Goal: Check status: Check status

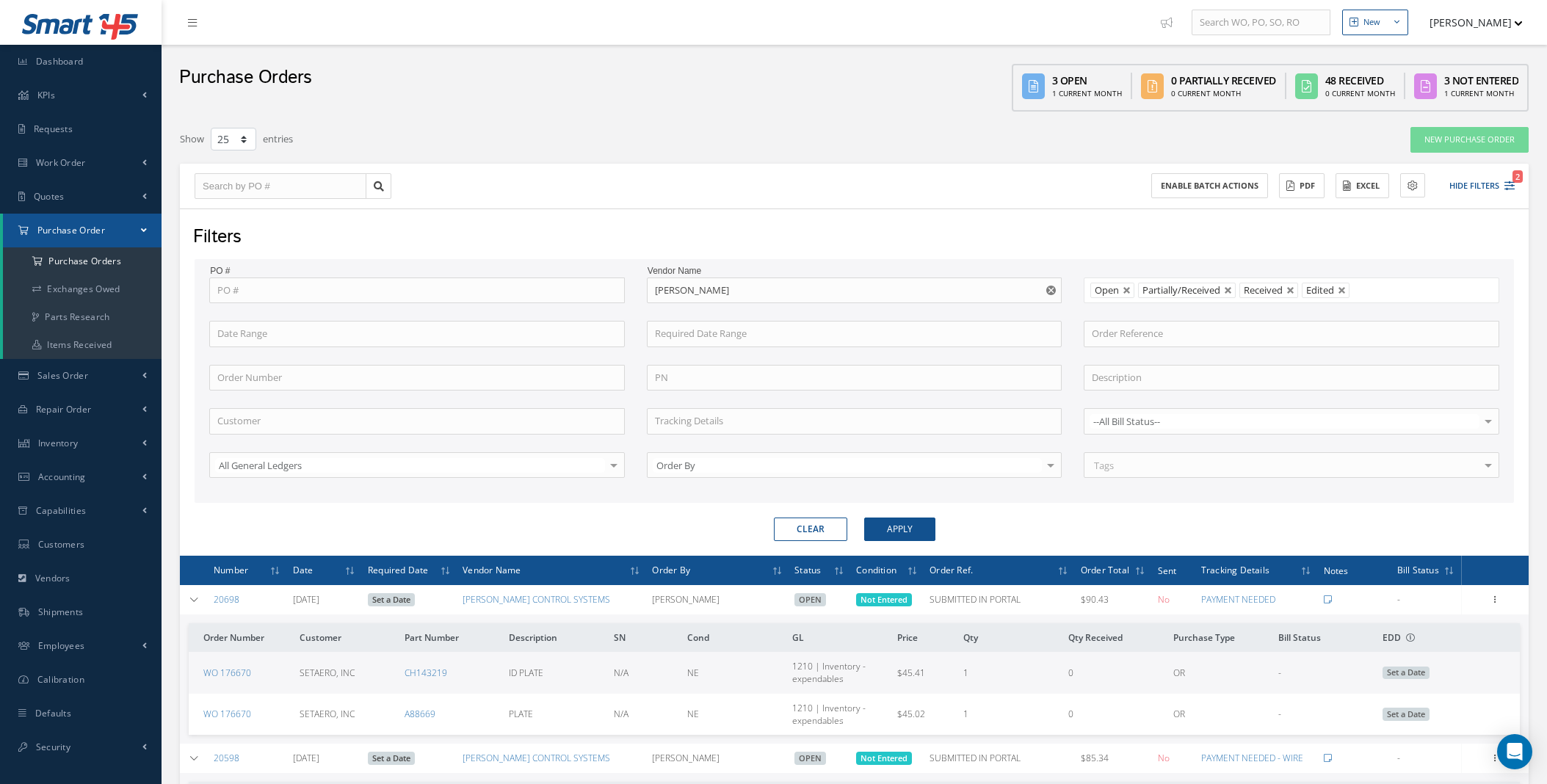
select select "25"
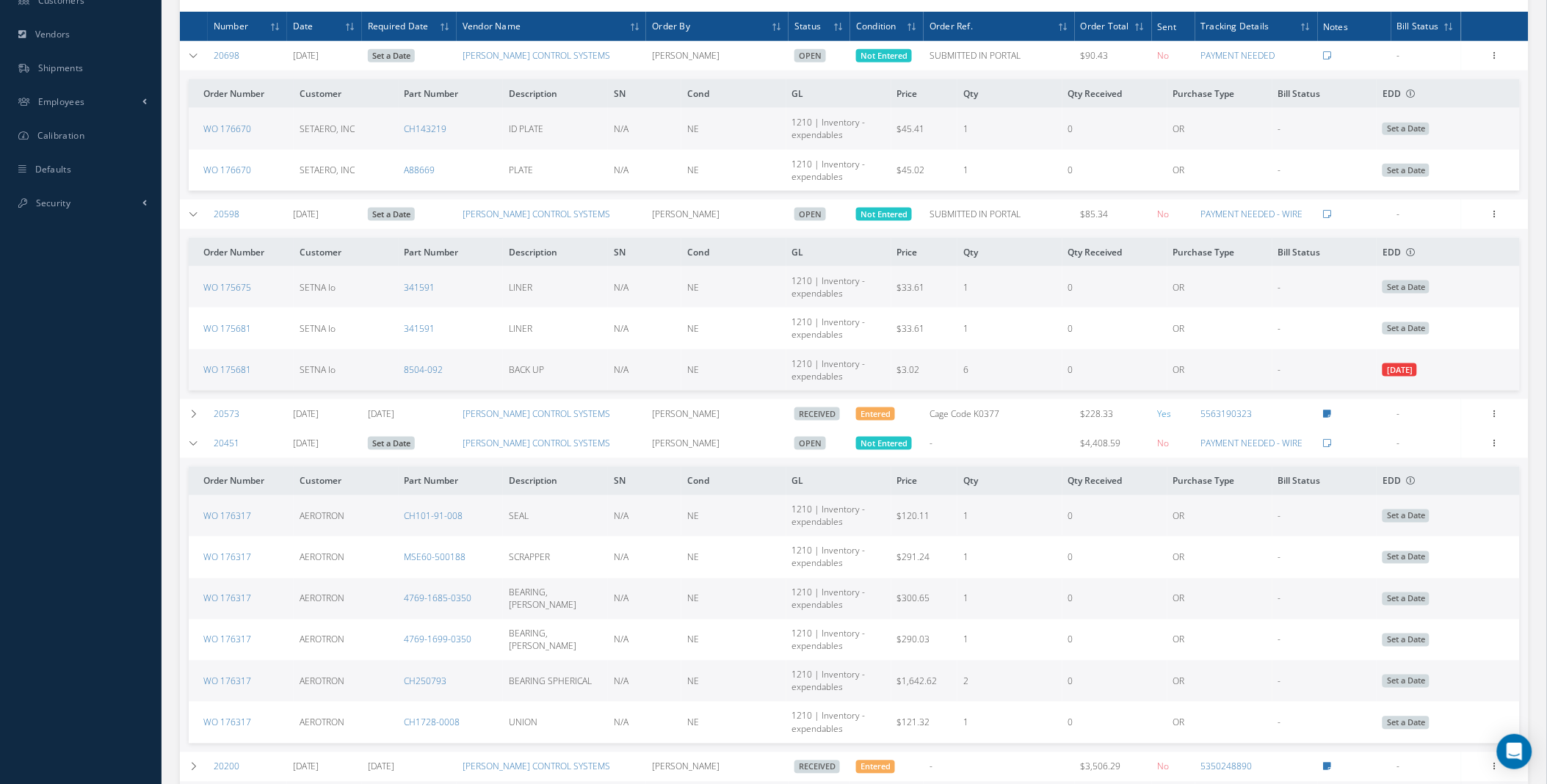
scroll to position [544, 0]
click at [79, 587] on div "Smart 145 Dashboard KPIs Work Order Accounting Requests Work Order Work Order P…" at bounding box center [774, 469] width 1547 height 2025
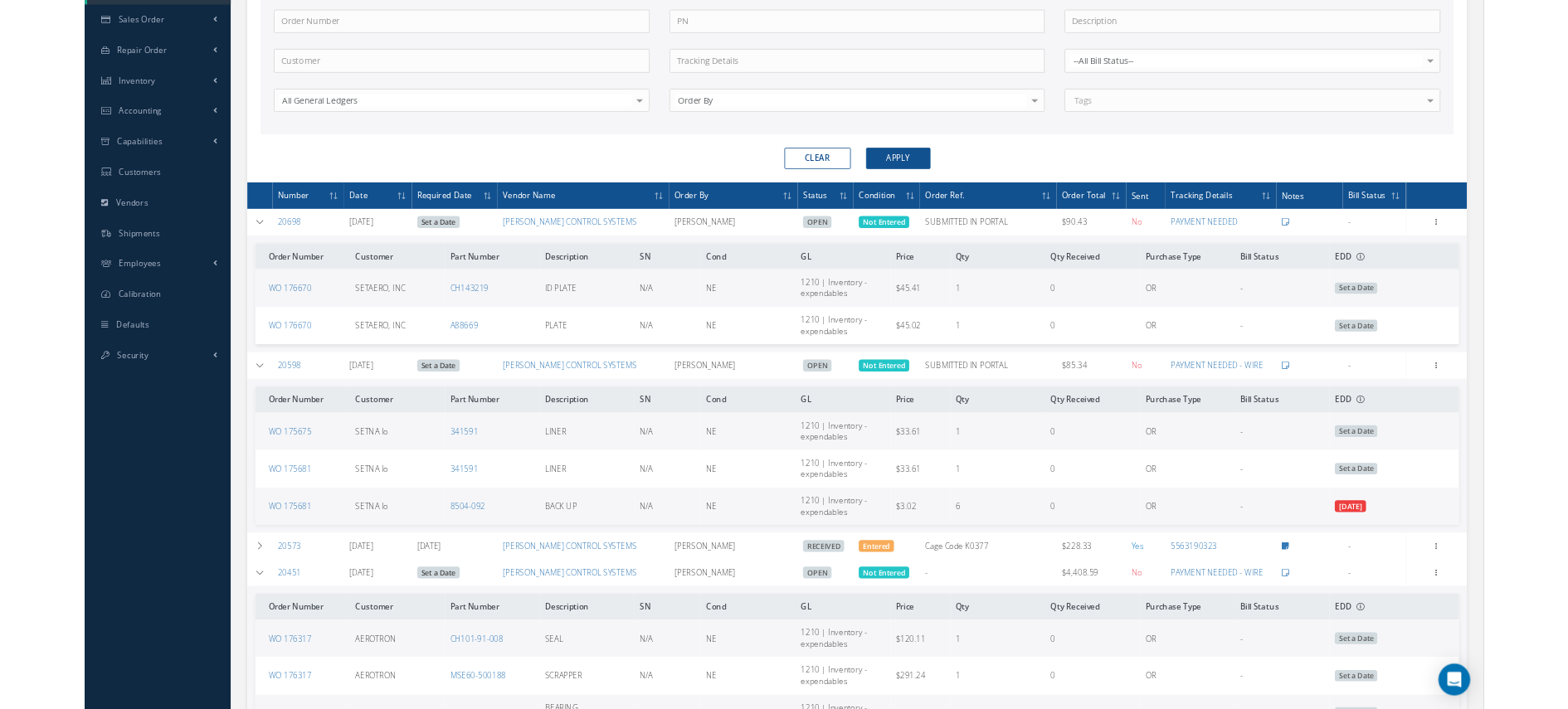
scroll to position [404, 0]
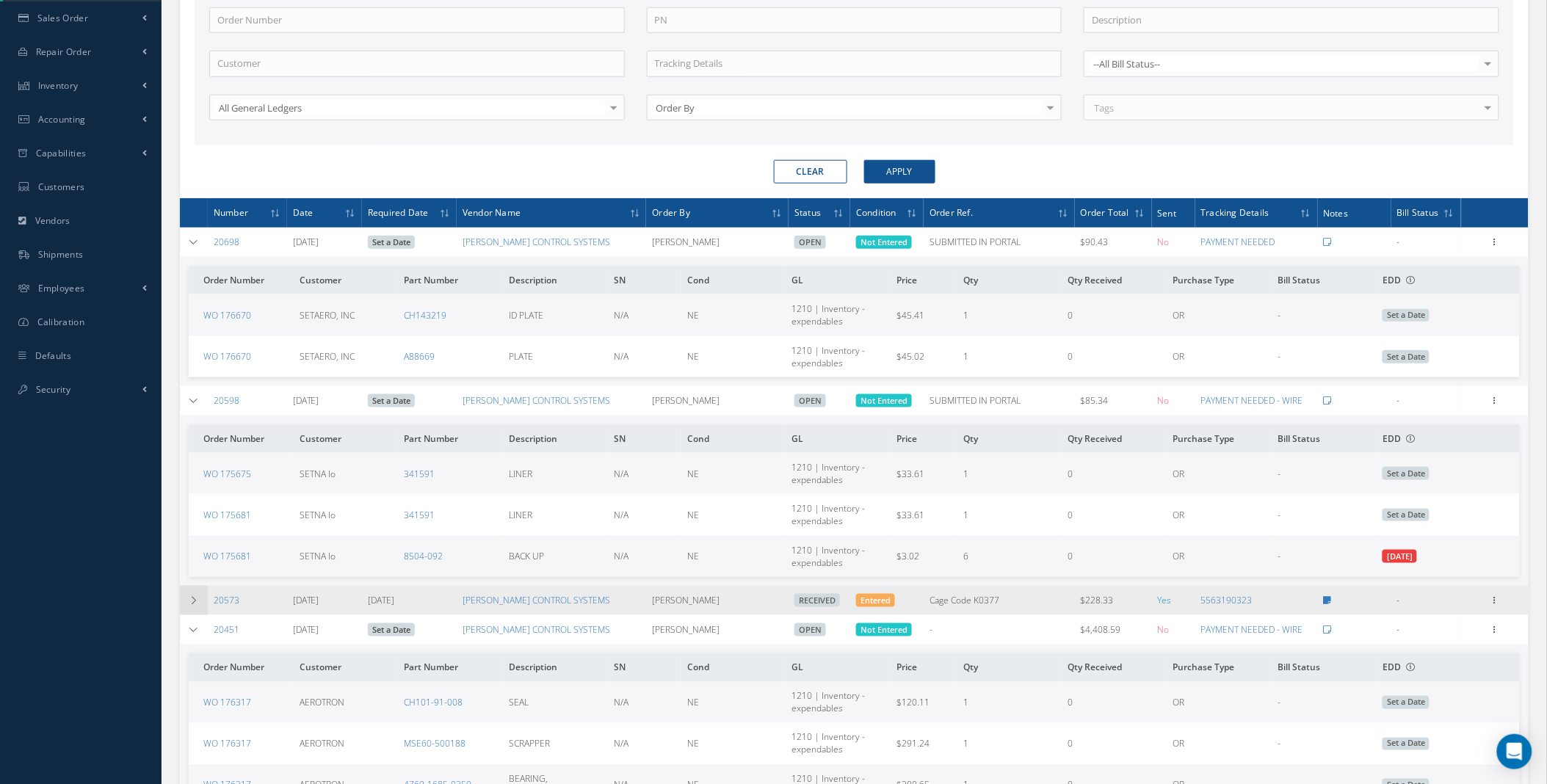
click at [189, 604] on icon at bounding box center [193, 600] width 10 height 9
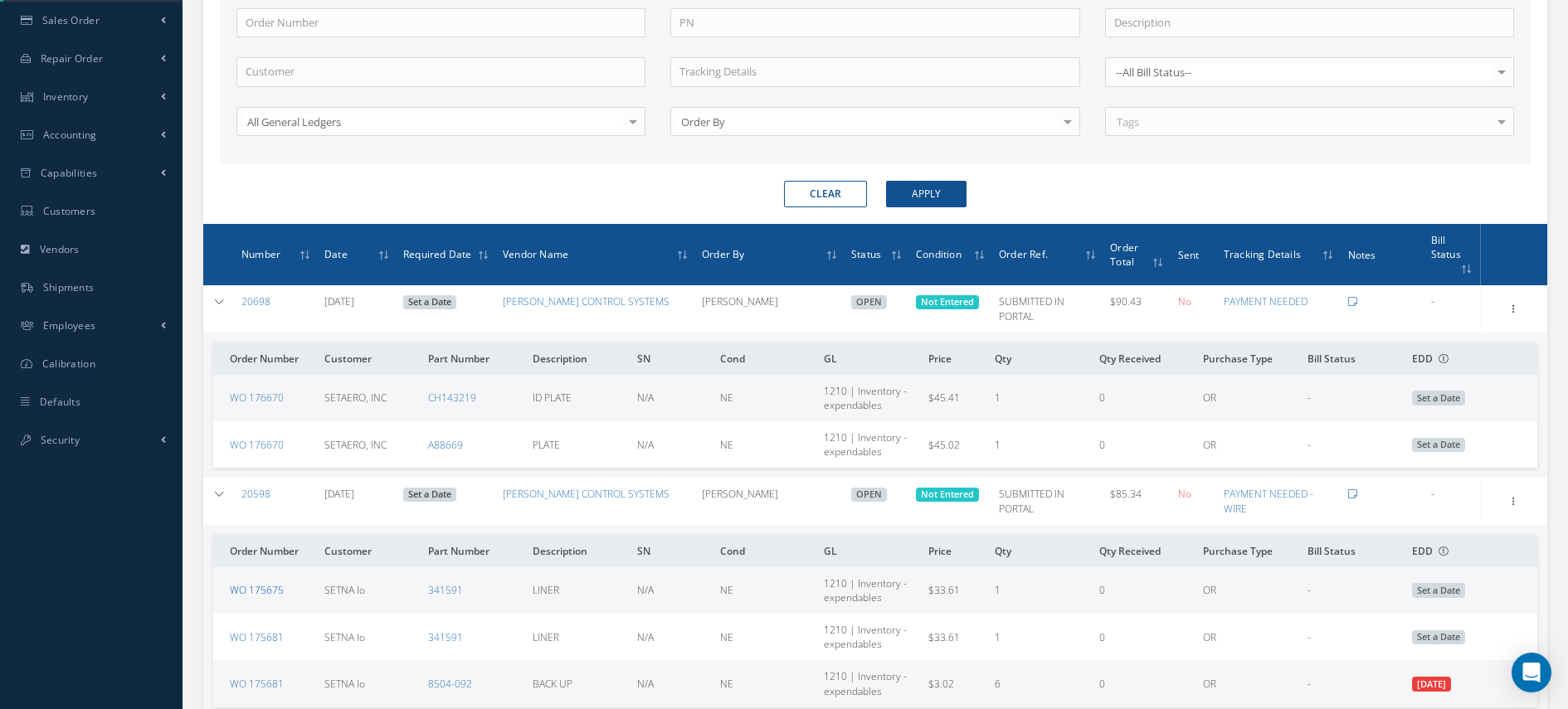
click at [274, 583] on link "WO 175675" at bounding box center [256, 590] width 54 height 14
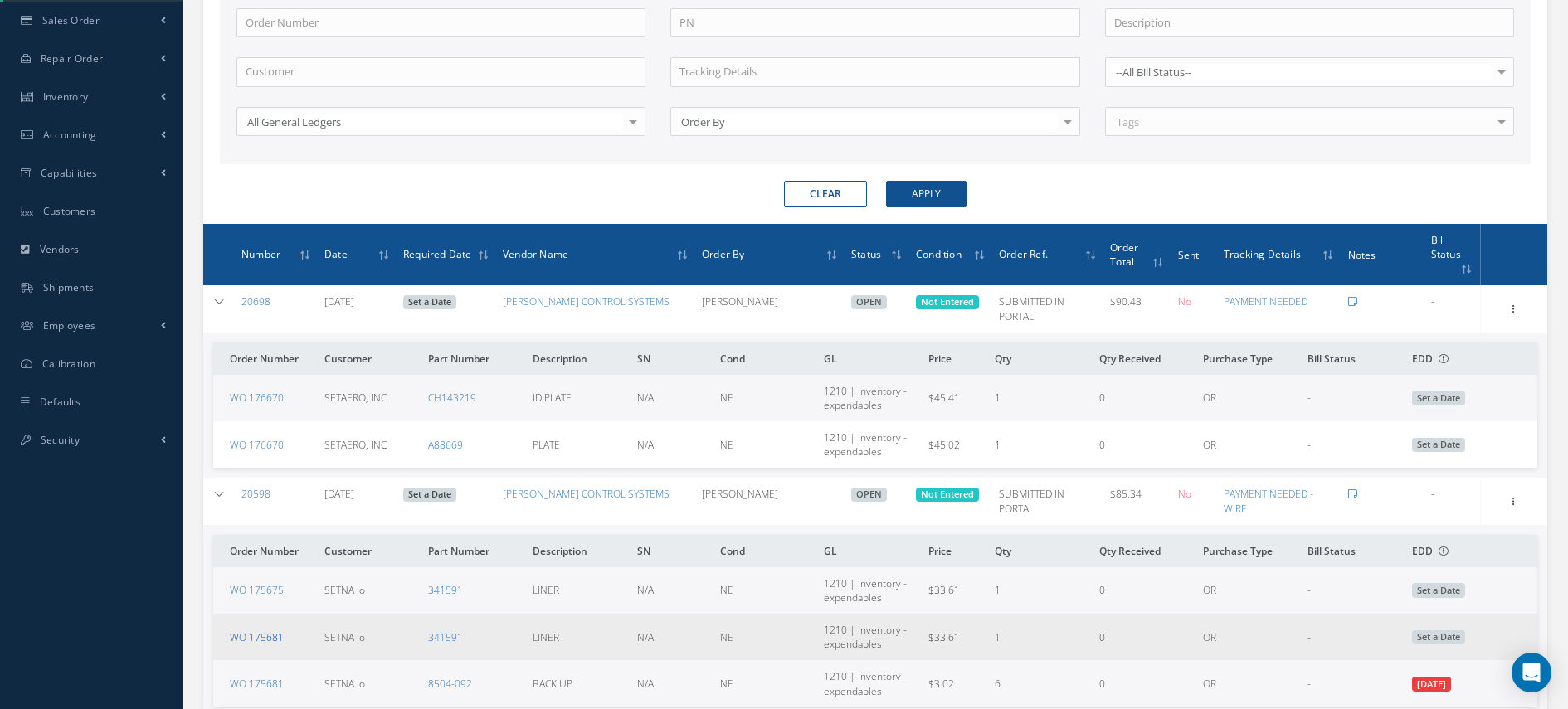
click at [261, 630] on link "WO 175681" at bounding box center [256, 637] width 54 height 14
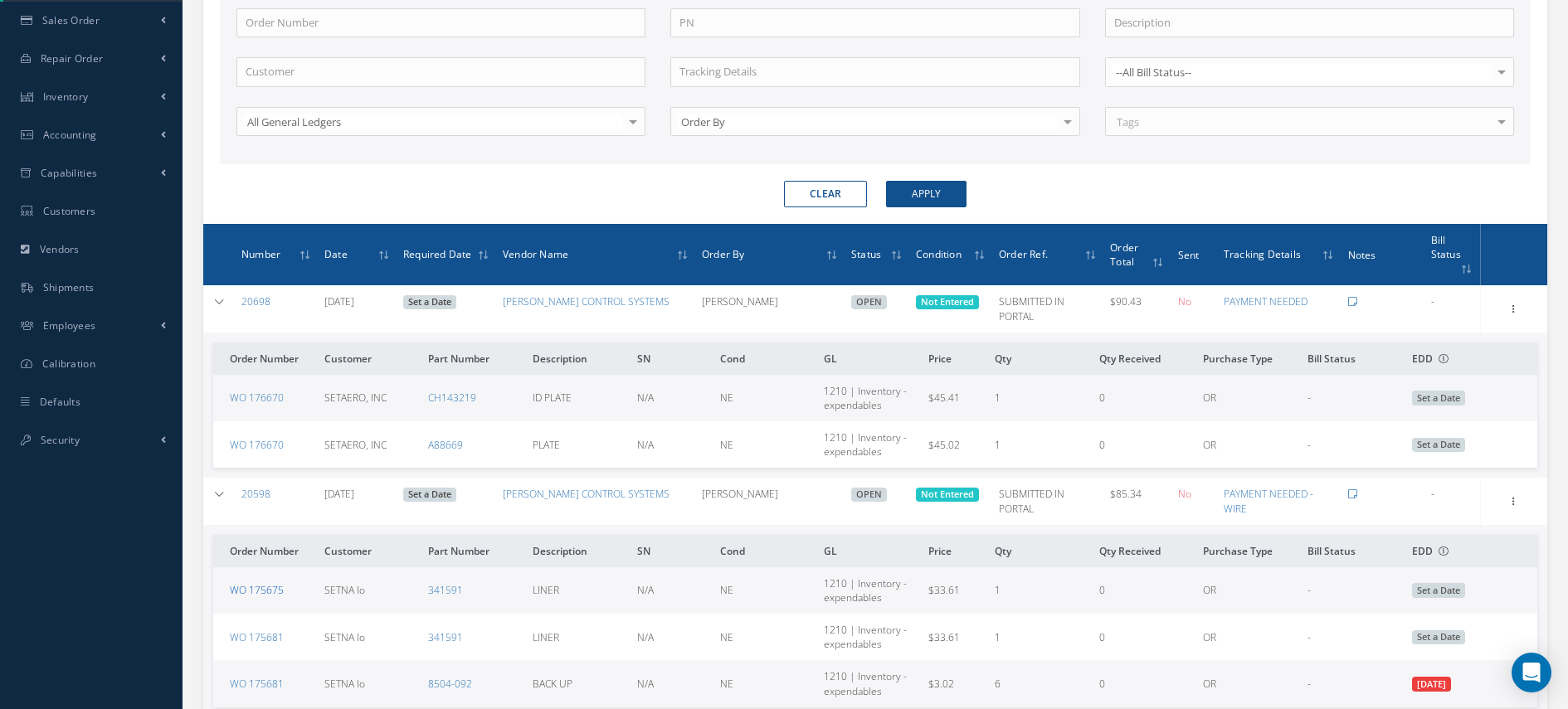
click at [271, 583] on link "WO 175675" at bounding box center [256, 590] width 54 height 14
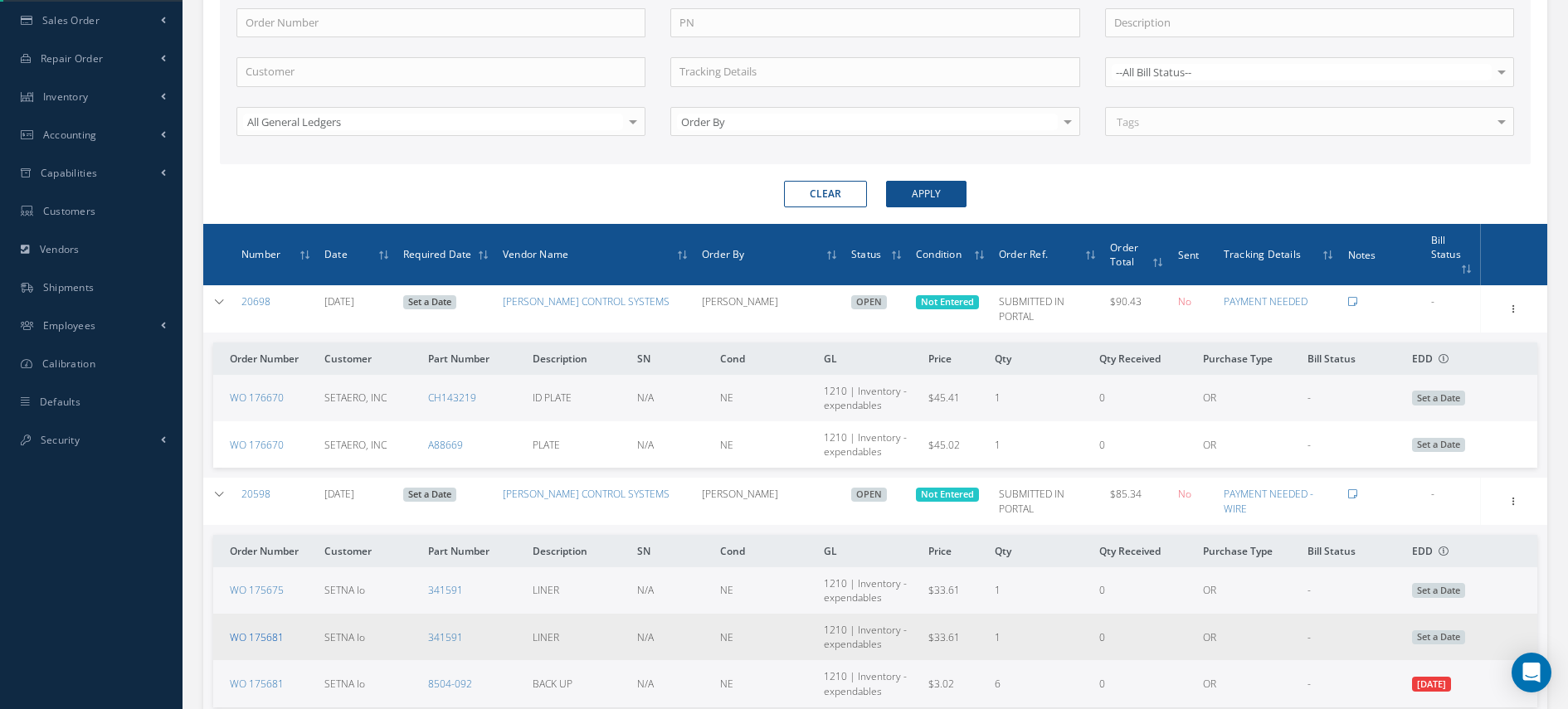
click at [254, 630] on link "WO 175681" at bounding box center [256, 637] width 54 height 14
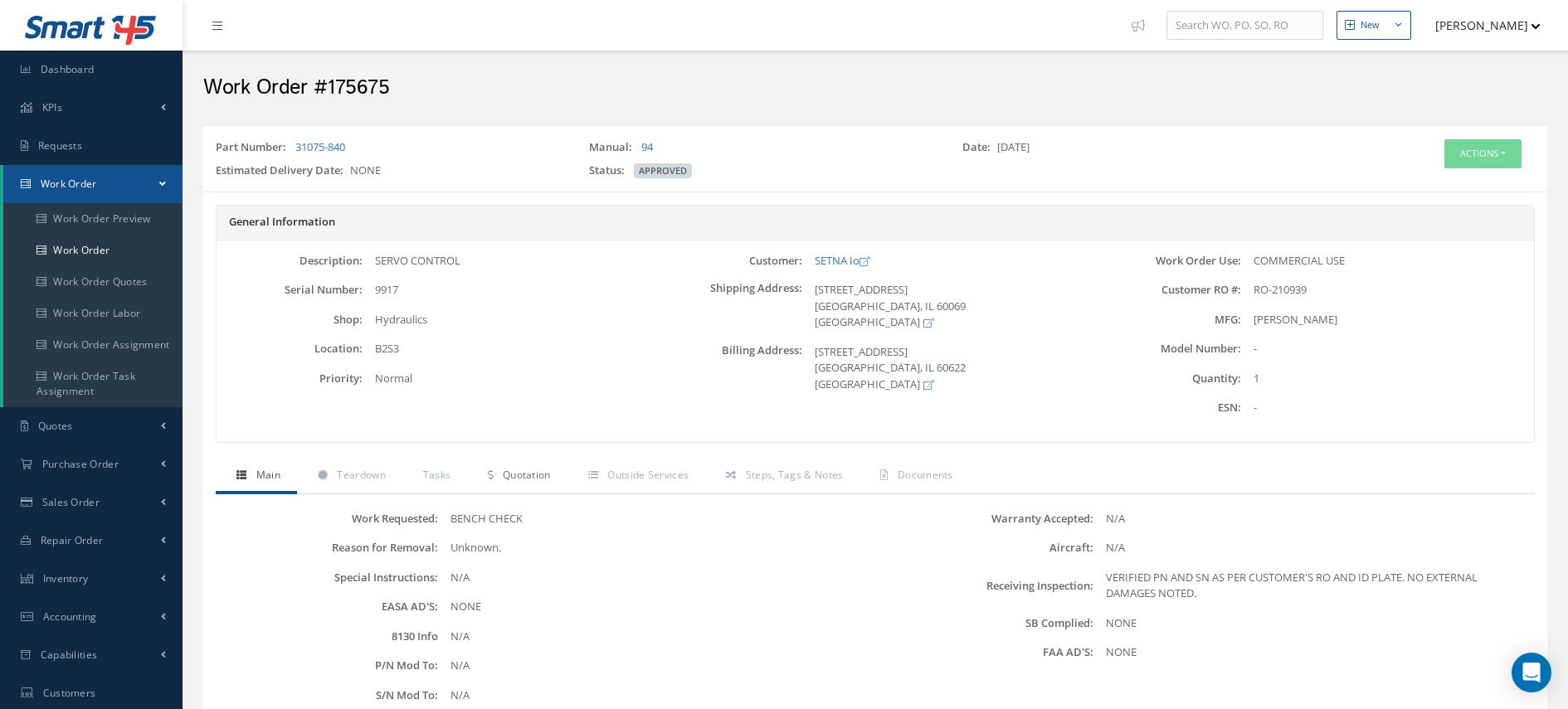
click at [516, 479] on span "Quotation" at bounding box center [526, 475] width 48 height 14
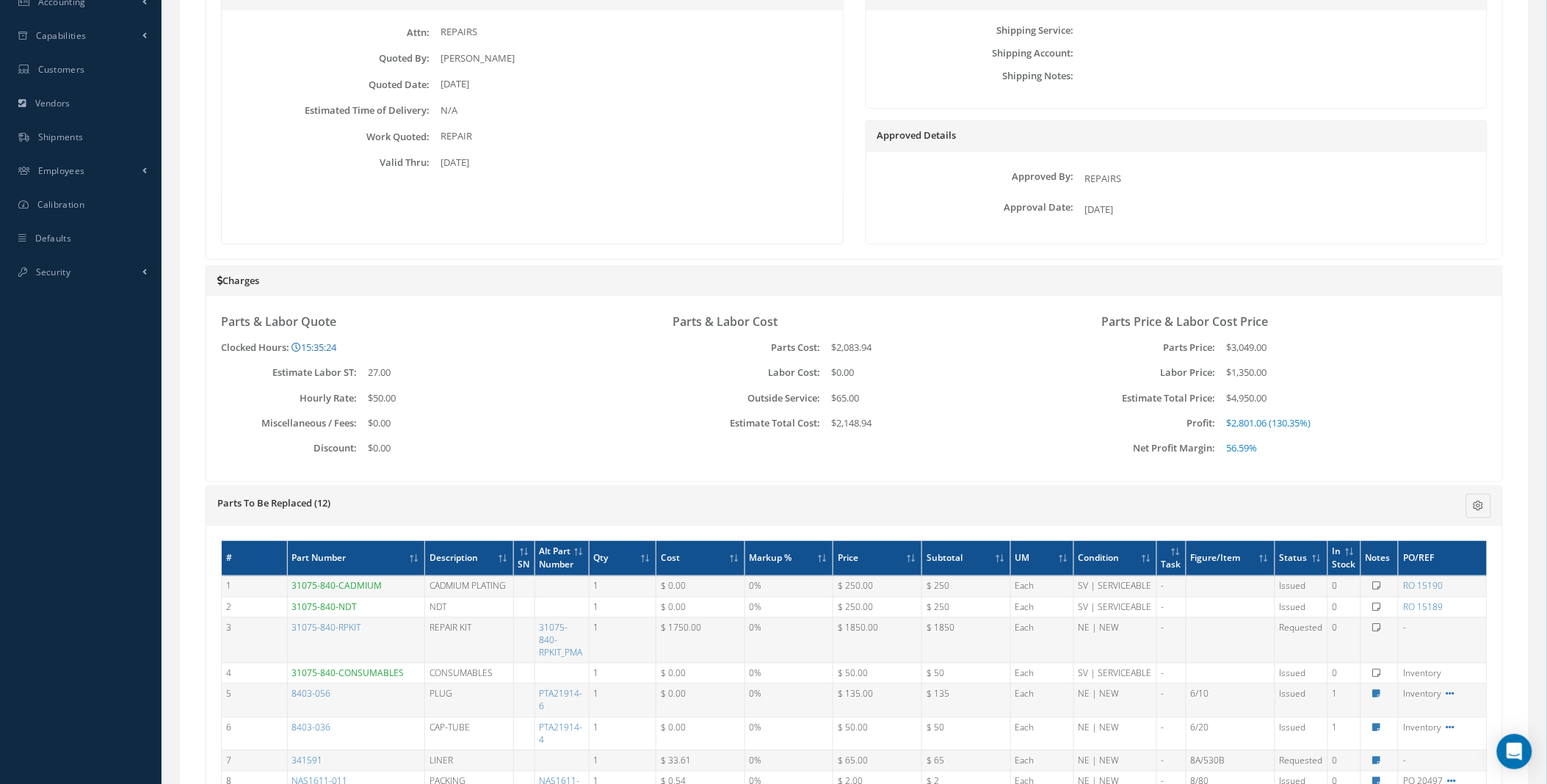
scroll to position [937, 0]
